Goal: Navigation & Orientation: Find specific page/section

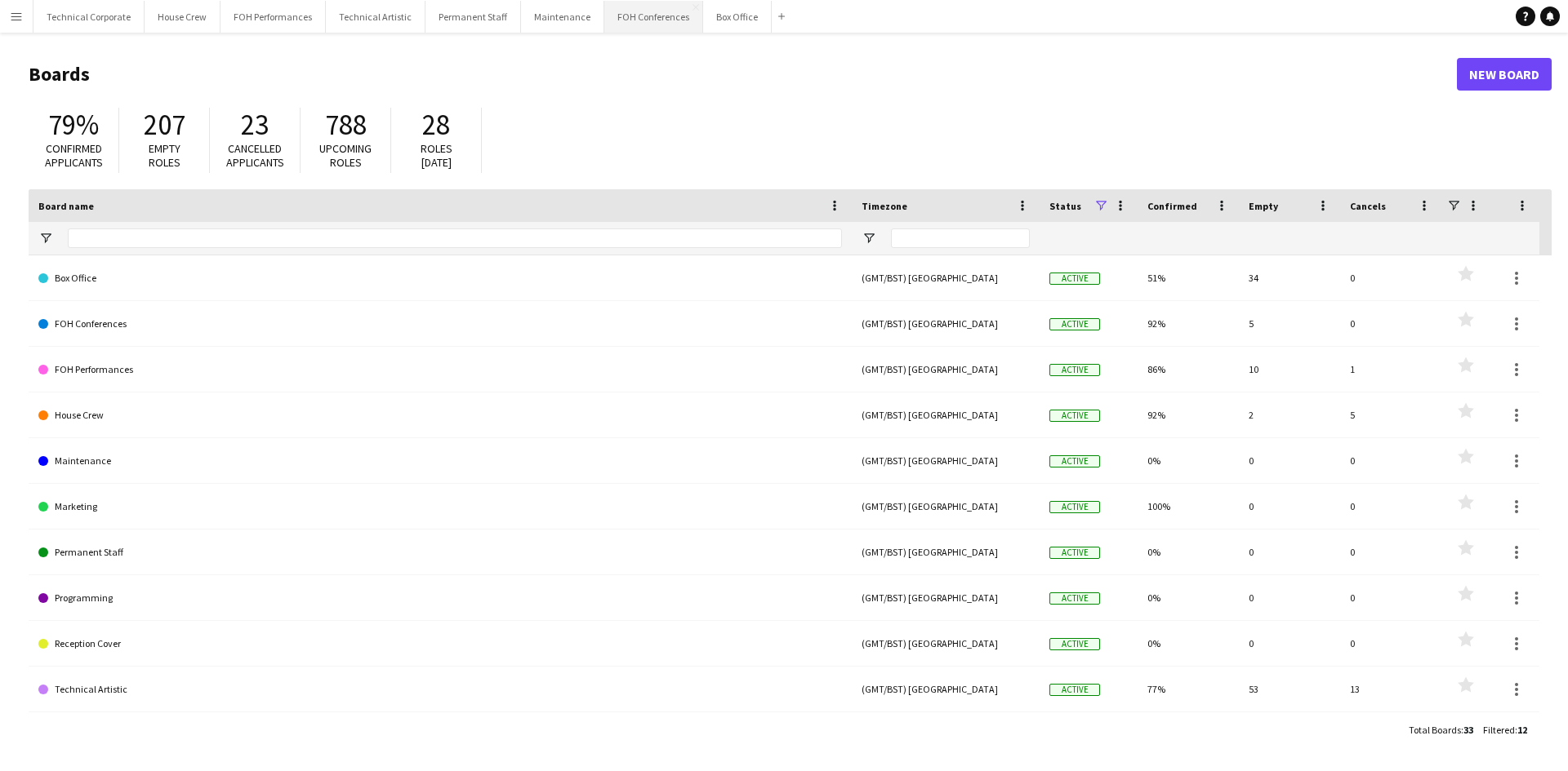
click at [643, 19] on button "FOH Conferences Close" at bounding box center [653, 17] width 99 height 32
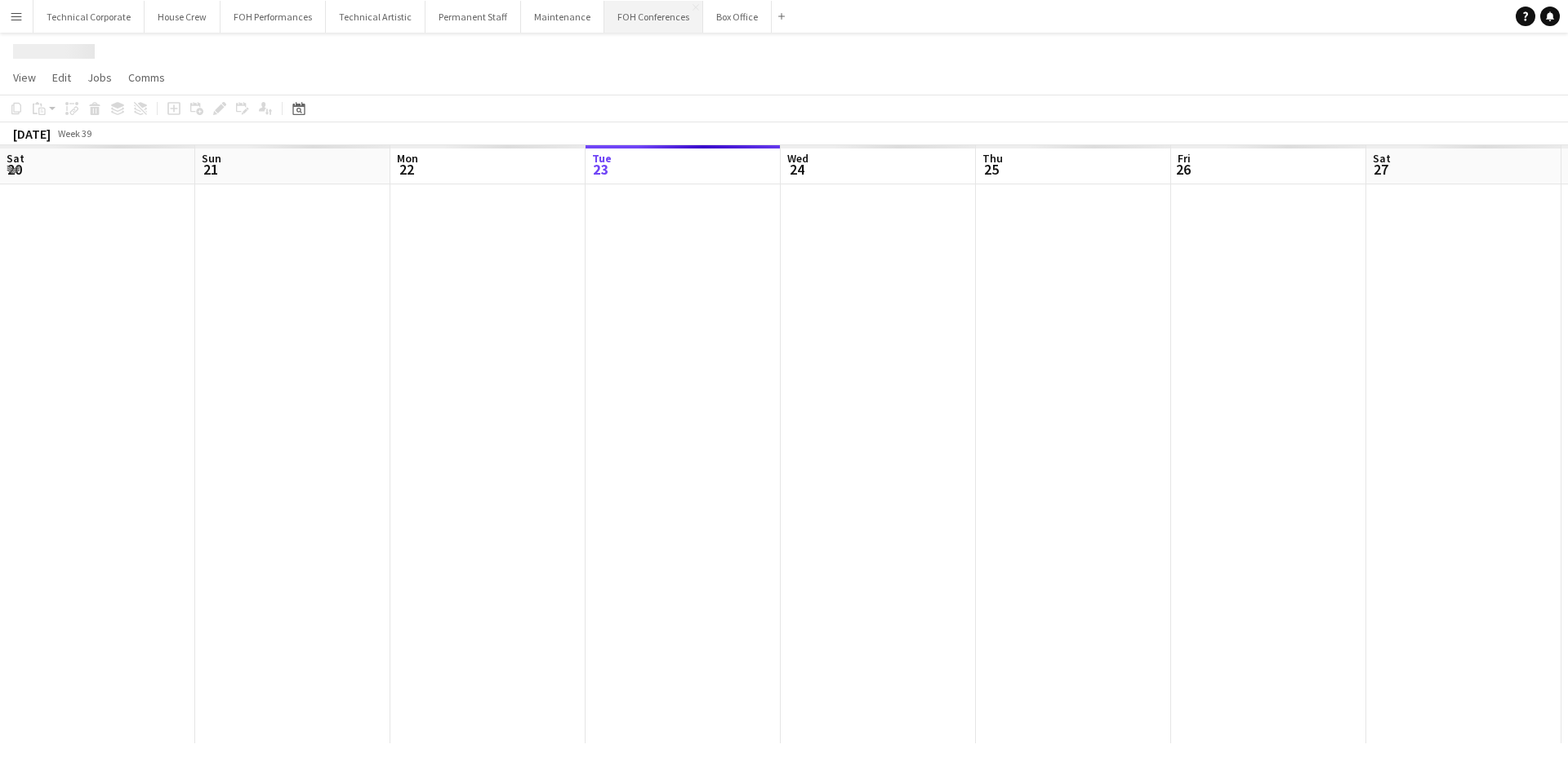
scroll to position [0, 390]
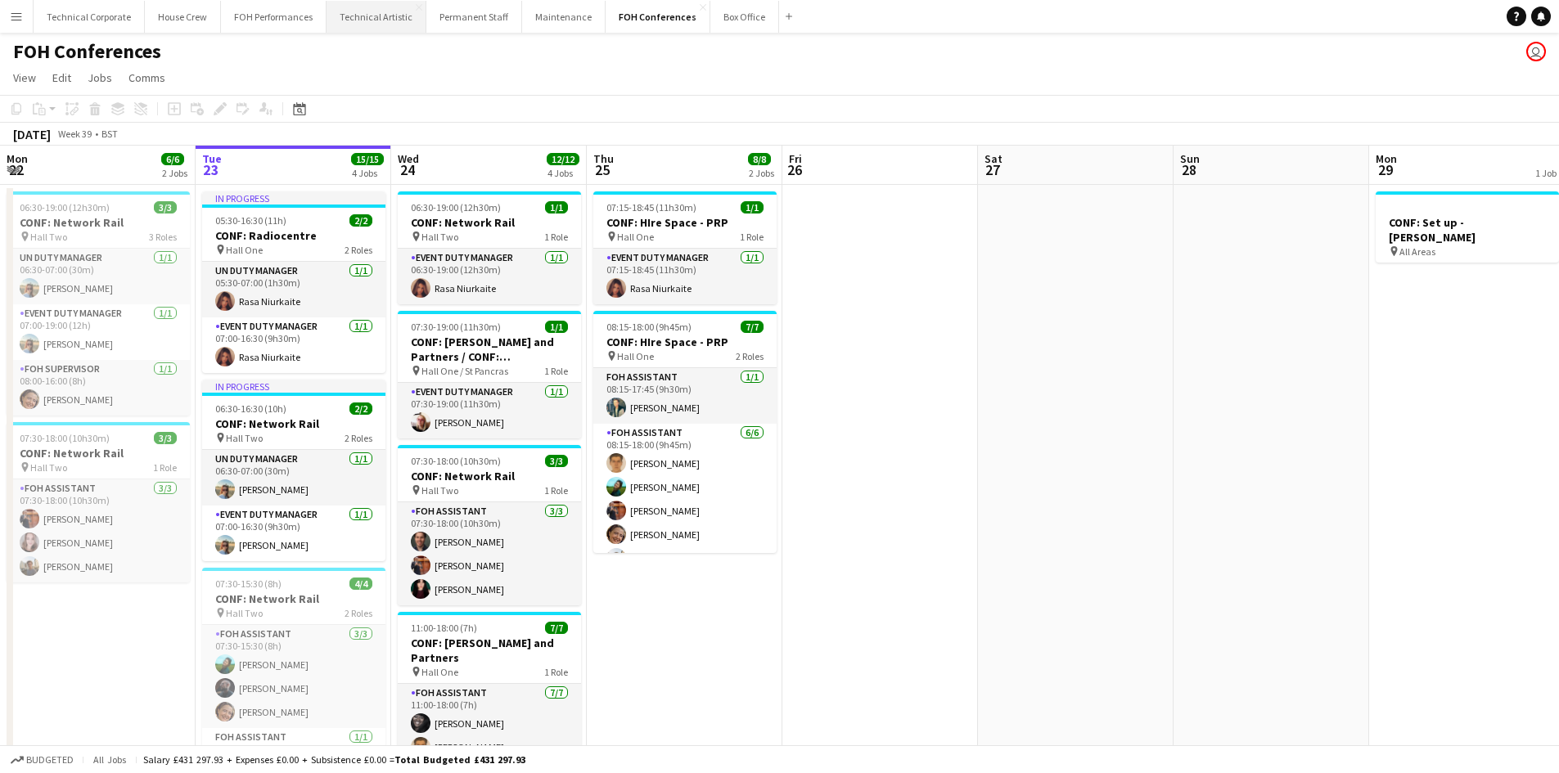
click at [387, 11] on button "Technical Artistic Close" at bounding box center [377, 17] width 100 height 32
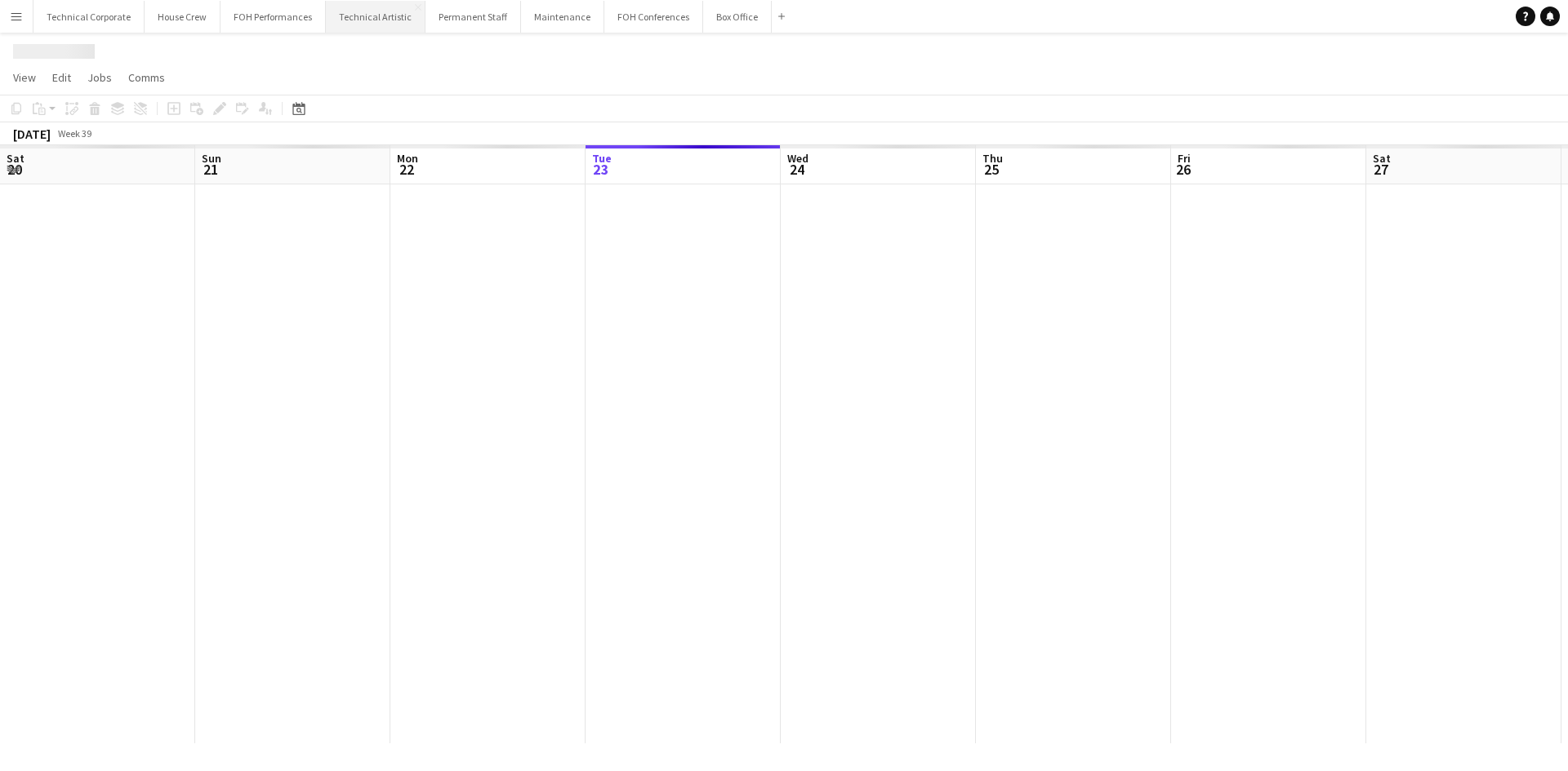
scroll to position [0, 390]
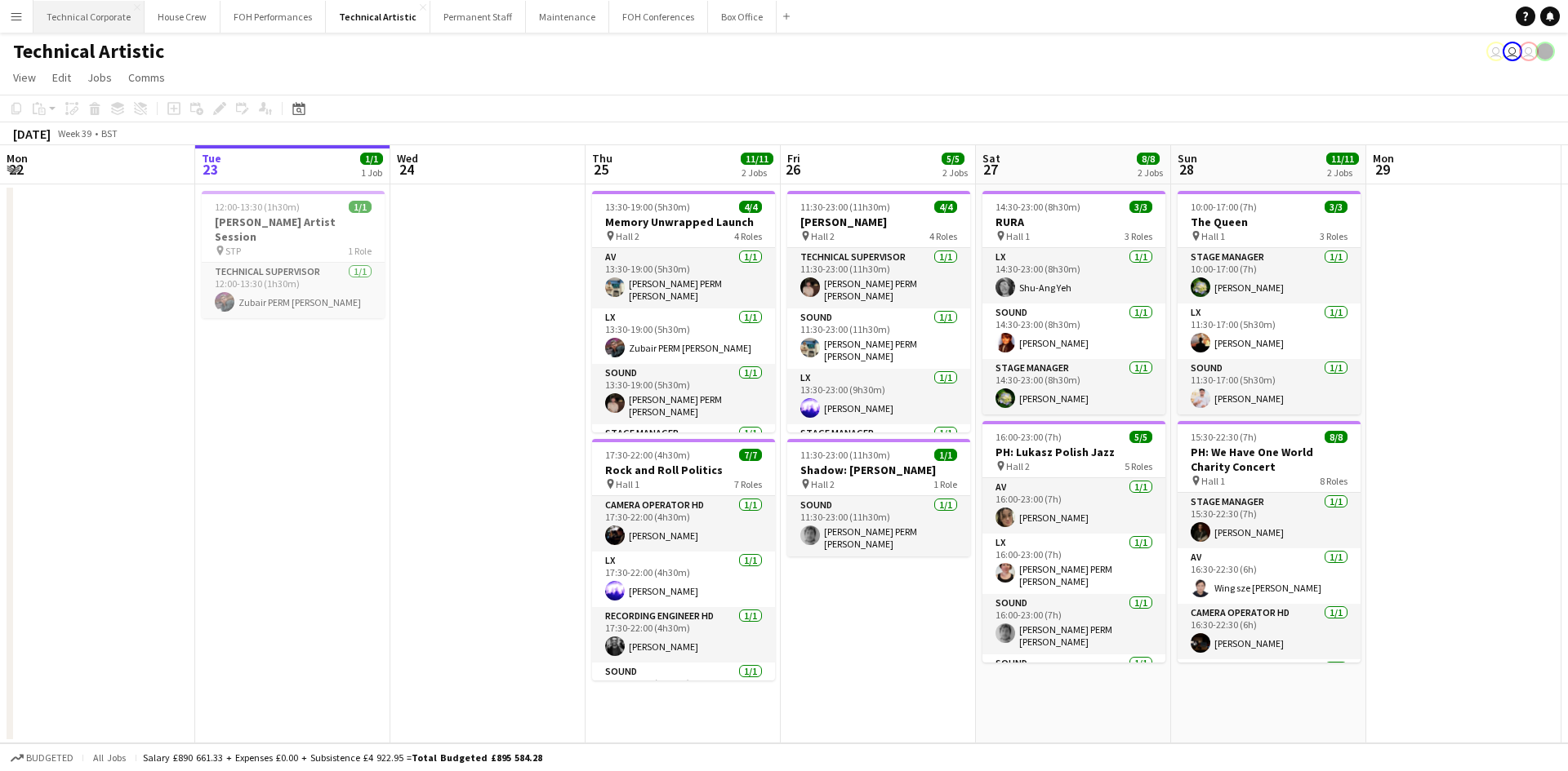
click at [98, 10] on button "Technical Corporate Close" at bounding box center [89, 17] width 111 height 32
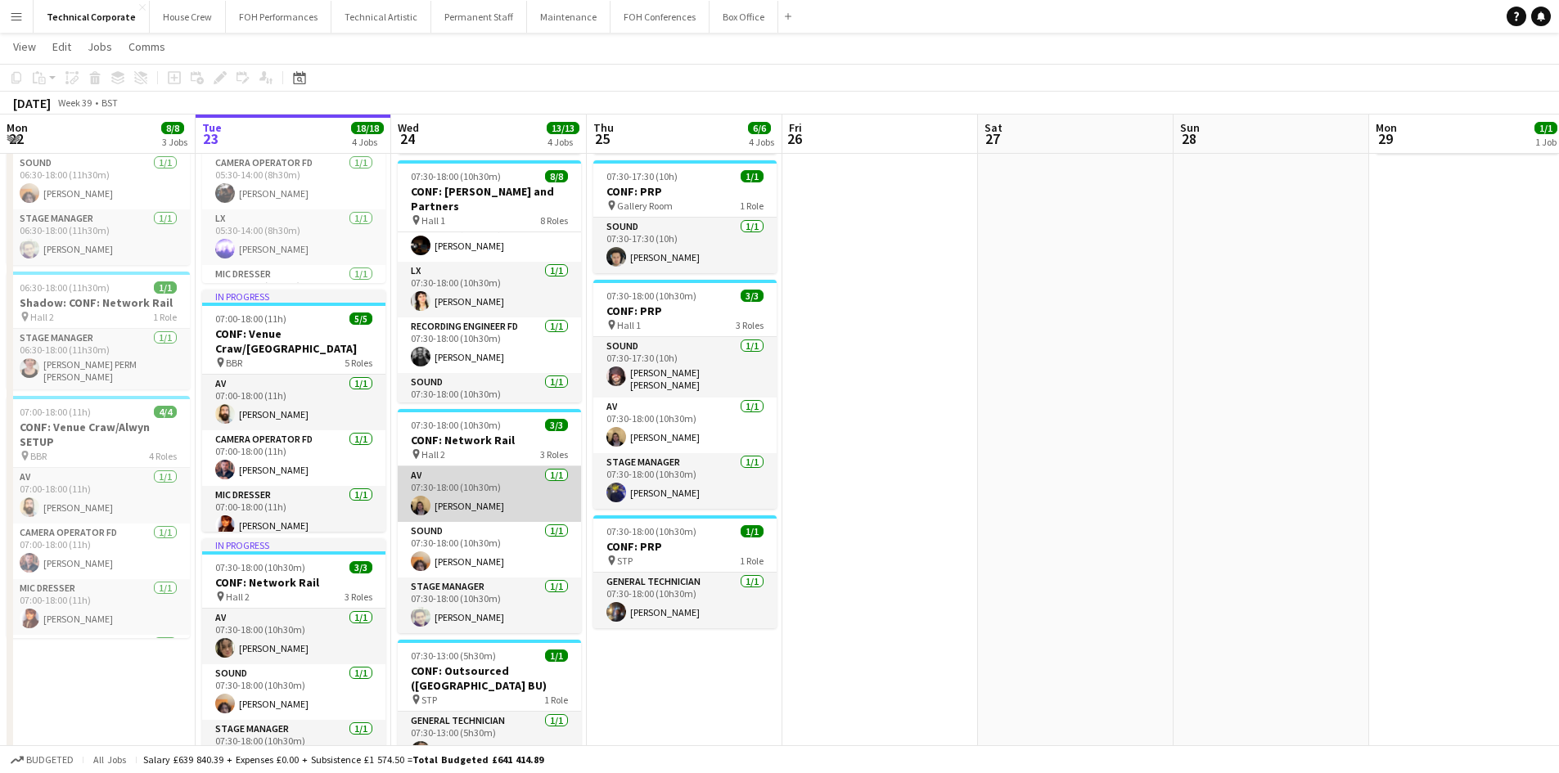
scroll to position [185, 0]
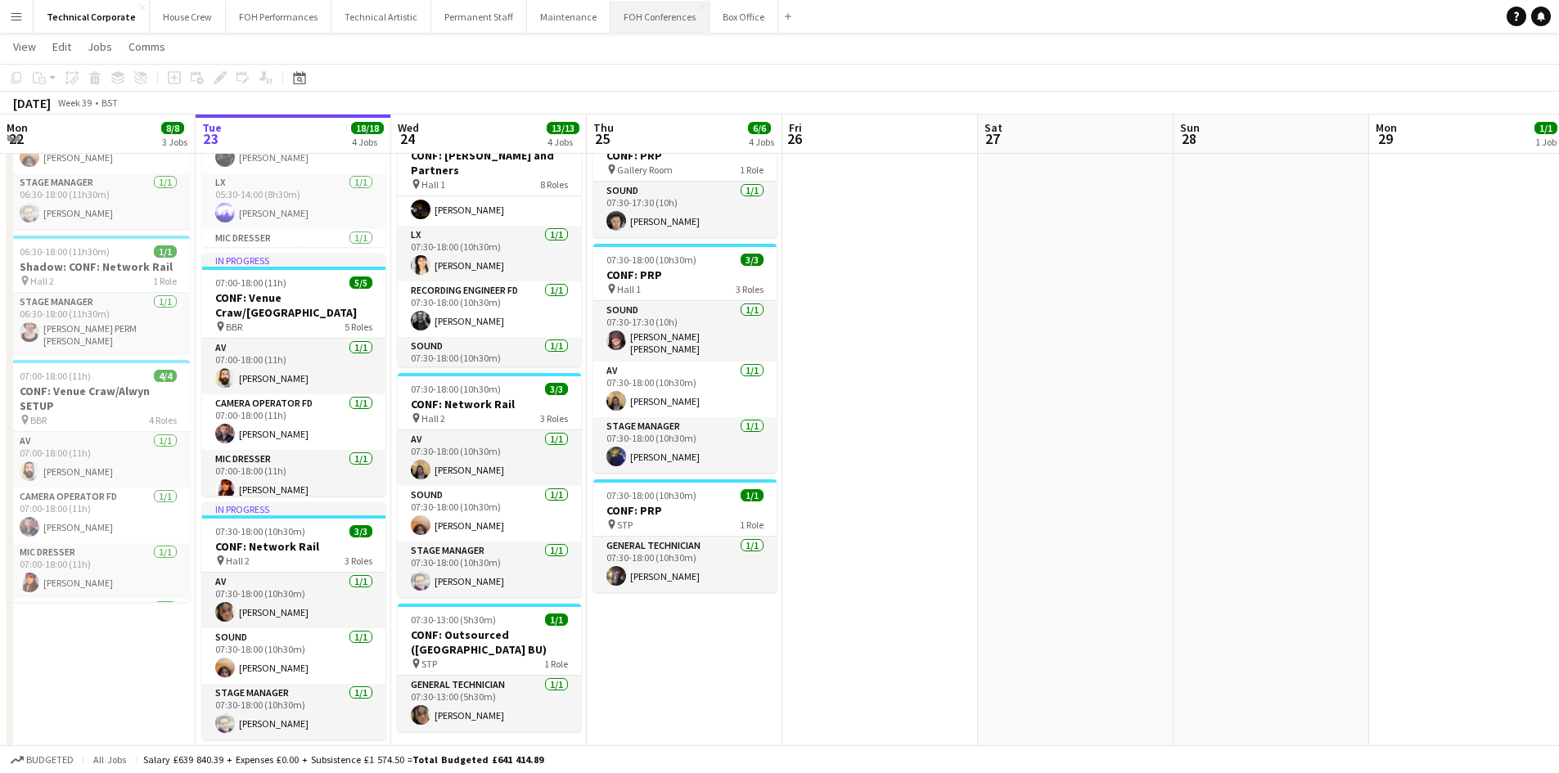
click at [624, 20] on button "FOH Conferences Close" at bounding box center [660, 17] width 99 height 32
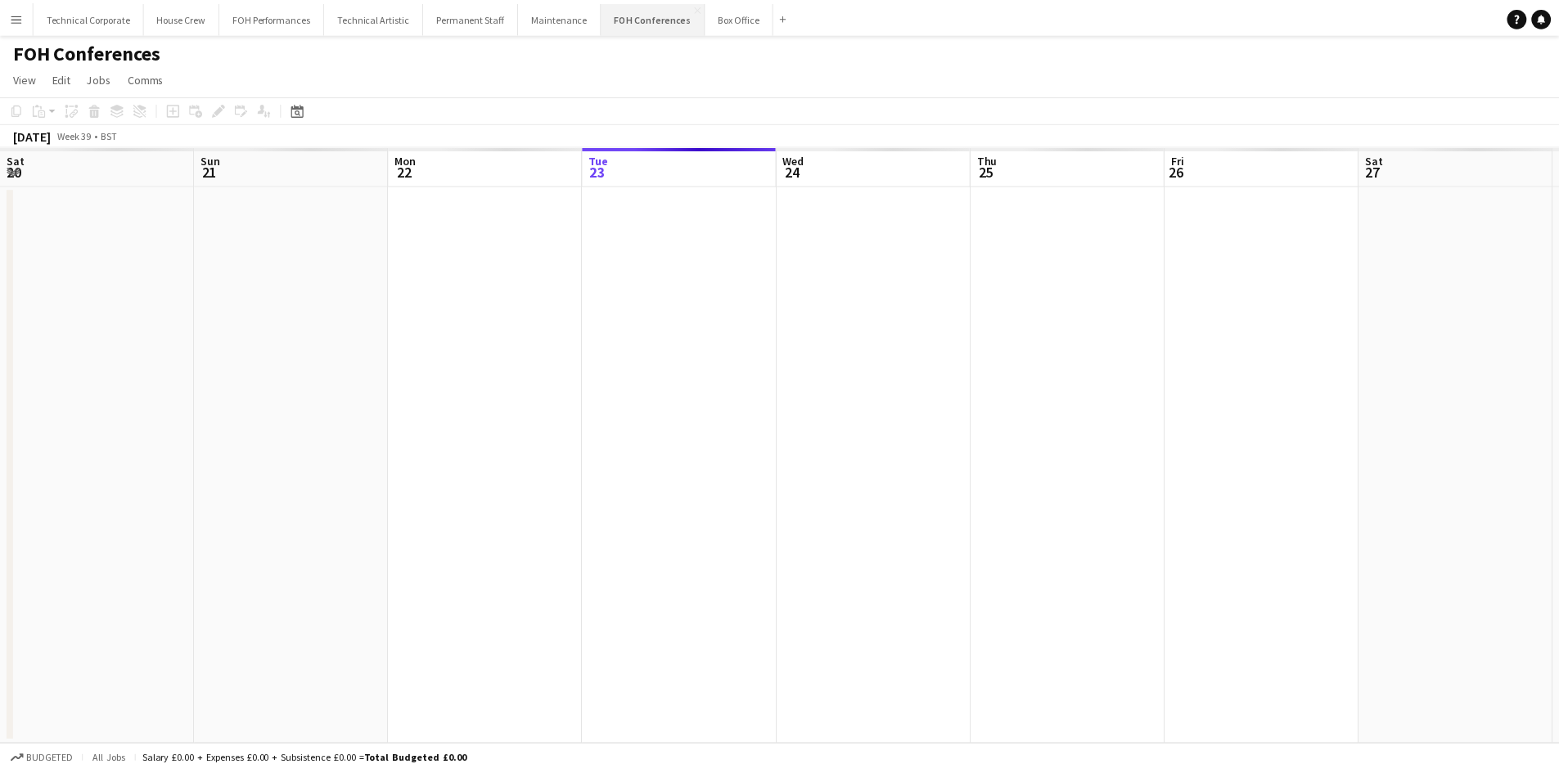
scroll to position [0, 391]
